Goal: Task Accomplishment & Management: Manage account settings

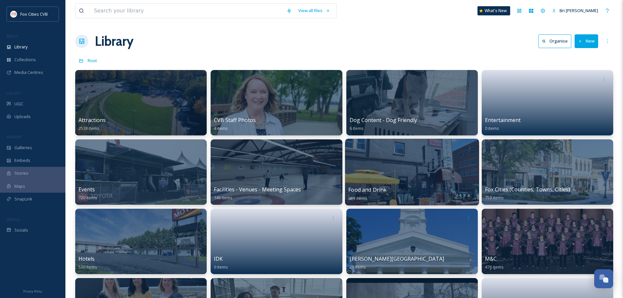
click at [384, 169] on div at bounding box center [411, 172] width 134 height 67
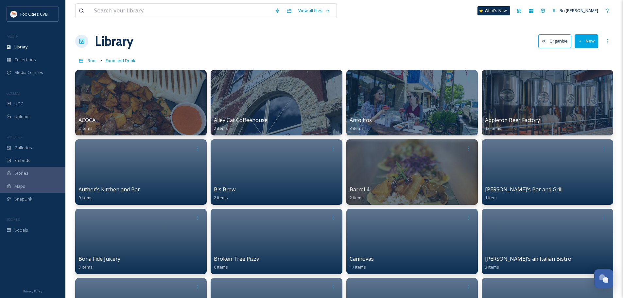
click at [581, 39] on button "New" at bounding box center [586, 40] width 24 height 13
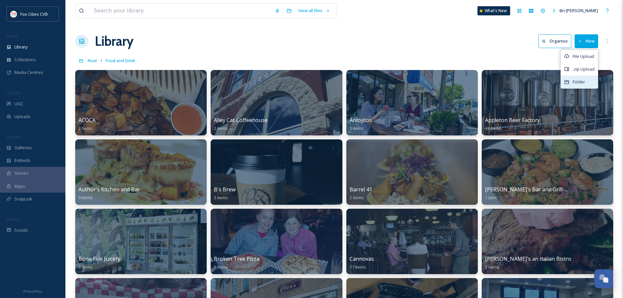
click at [580, 86] on div "Folder" at bounding box center [578, 81] width 37 height 13
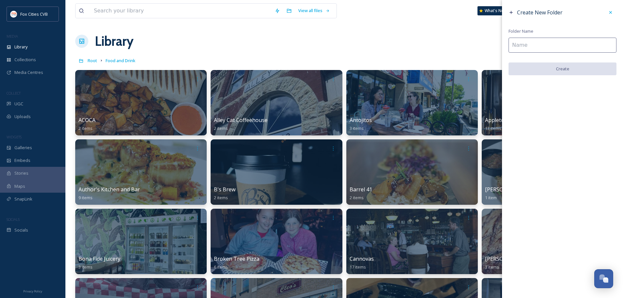
click at [540, 42] on input at bounding box center [562, 45] width 108 height 15
type input "Marvol"
click at [543, 67] on button "Create" at bounding box center [562, 68] width 108 height 13
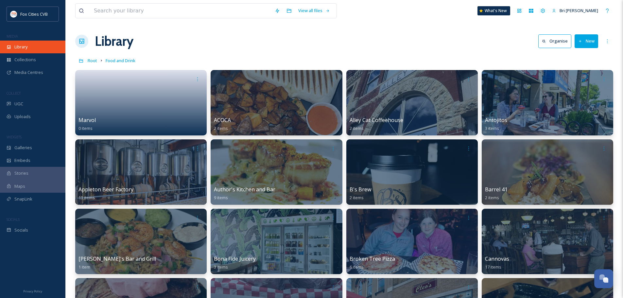
click at [22, 49] on span "Library" at bounding box center [20, 47] width 13 height 6
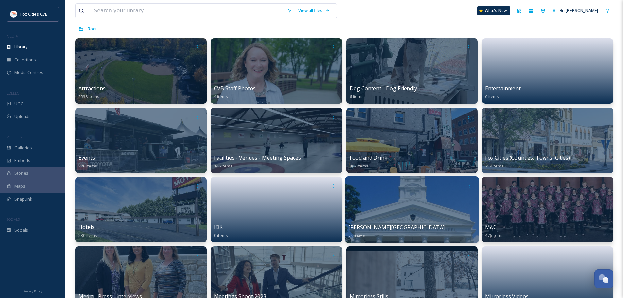
scroll to position [98, 0]
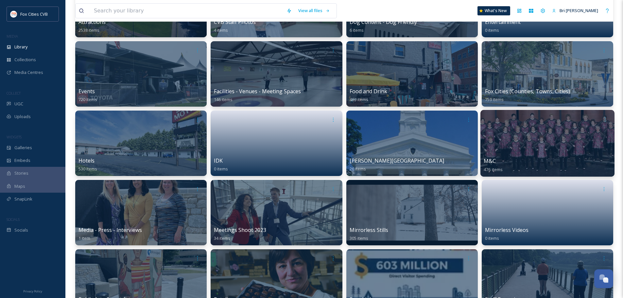
click at [511, 150] on div at bounding box center [547, 143] width 134 height 67
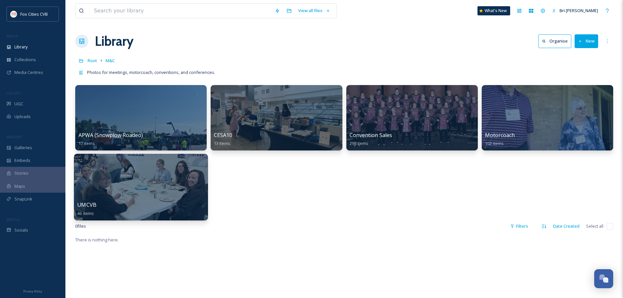
click at [180, 182] on div at bounding box center [141, 187] width 134 height 67
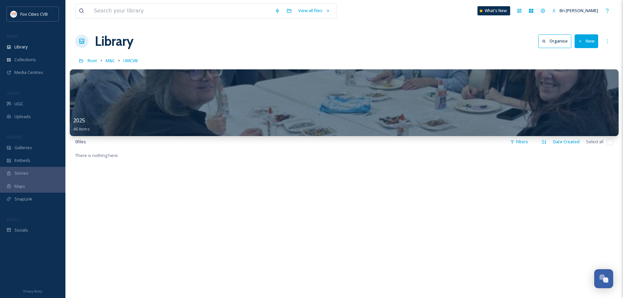
click at [185, 101] on div at bounding box center [344, 102] width 548 height 67
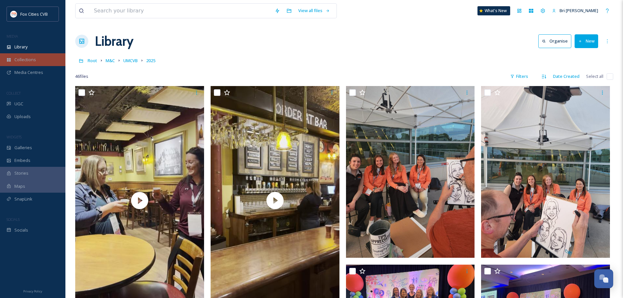
click at [28, 56] on div "Collections" at bounding box center [32, 59] width 65 height 13
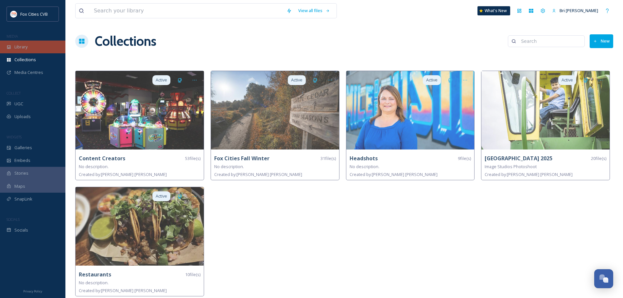
click at [25, 44] on span "Library" at bounding box center [20, 47] width 13 height 6
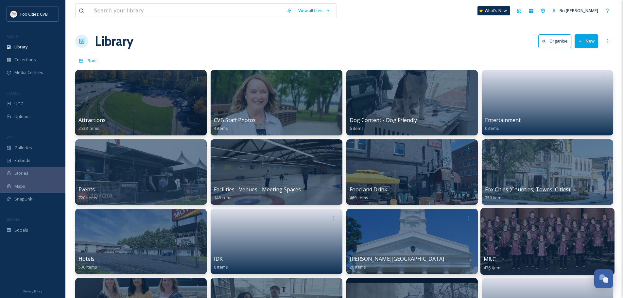
click at [533, 248] on div at bounding box center [547, 241] width 134 height 67
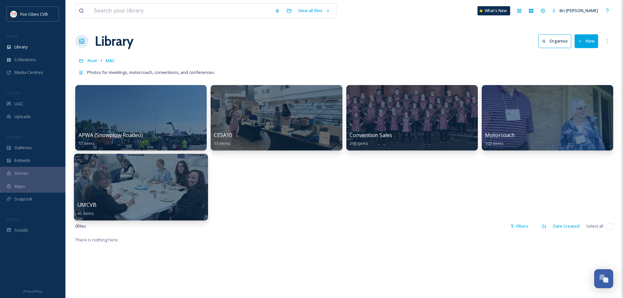
click at [175, 194] on div at bounding box center [141, 187] width 134 height 67
